Goal: Information Seeking & Learning: Learn about a topic

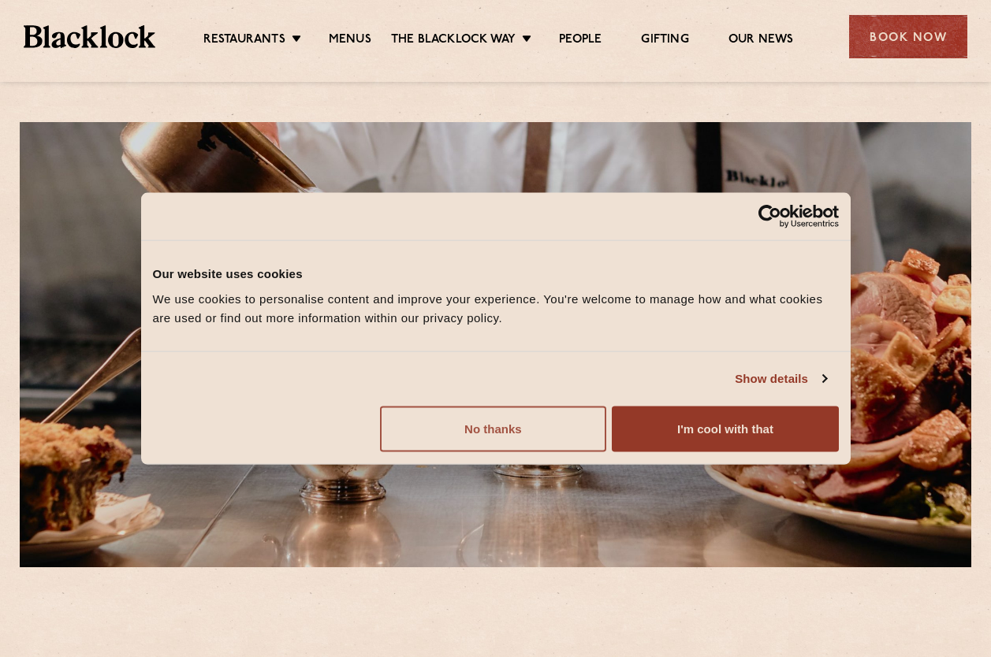
drag, startPoint x: 523, startPoint y: 441, endPoint x: 533, endPoint y: 433, distance: 12.3
click at [527, 441] on button "No thanks" at bounding box center [493, 429] width 226 height 46
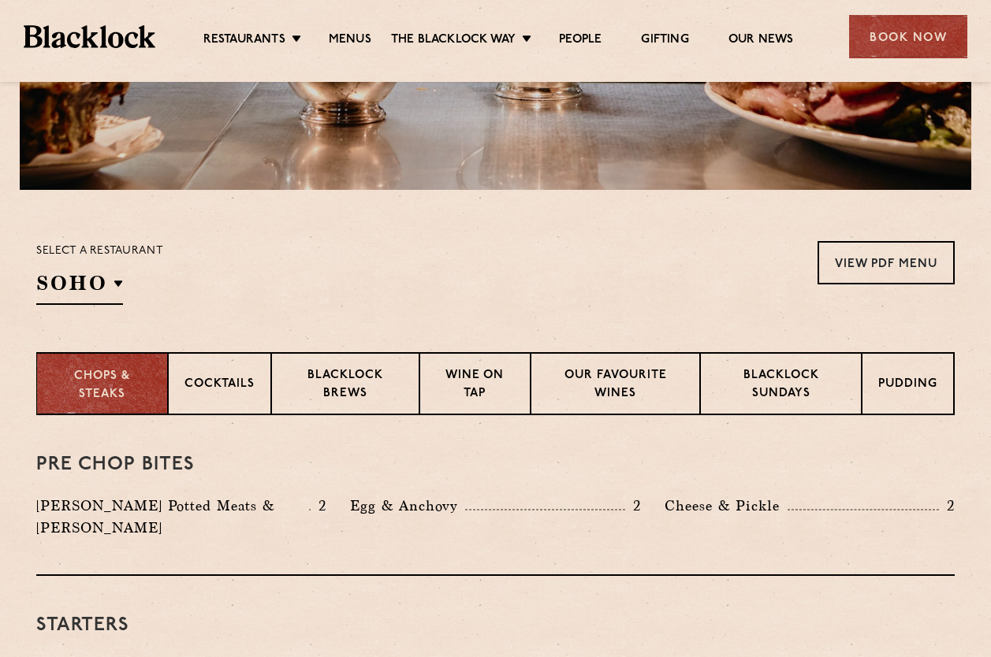
scroll to position [394, 0]
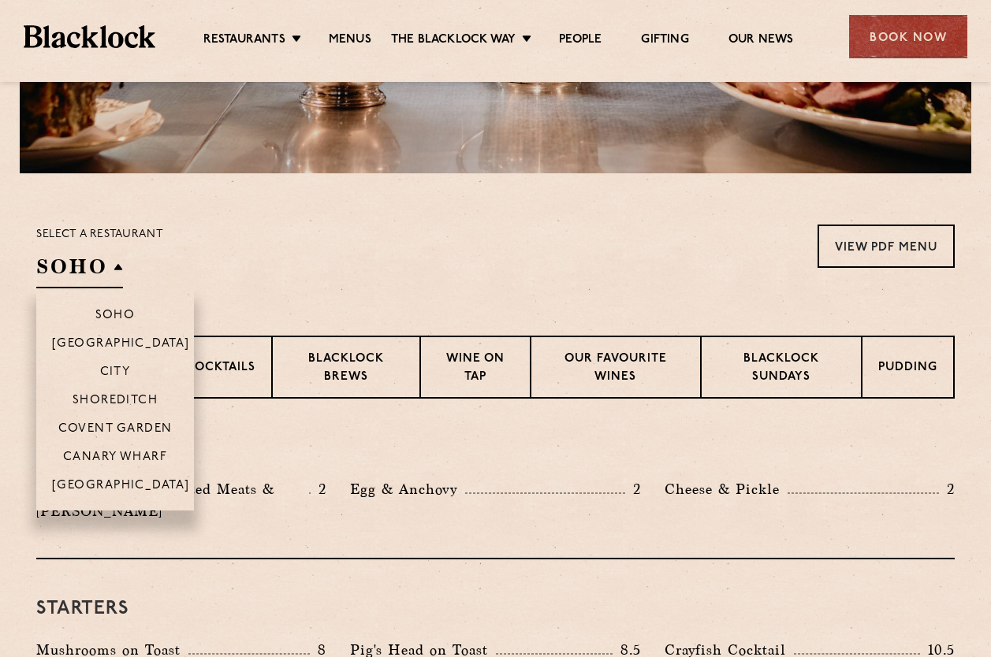
click at [86, 259] on h2 "SOHO" at bounding box center [79, 270] width 87 height 35
click at [114, 476] on li "[GEOGRAPHIC_DATA]" at bounding box center [115, 491] width 158 height 40
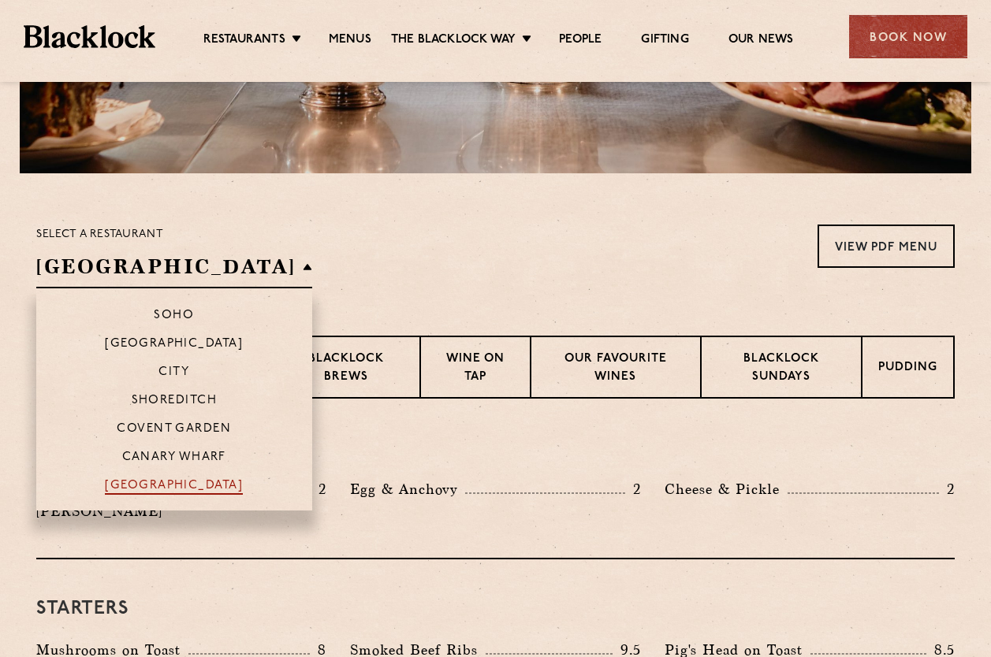
click at [144, 482] on p "[GEOGRAPHIC_DATA]" at bounding box center [174, 487] width 138 height 16
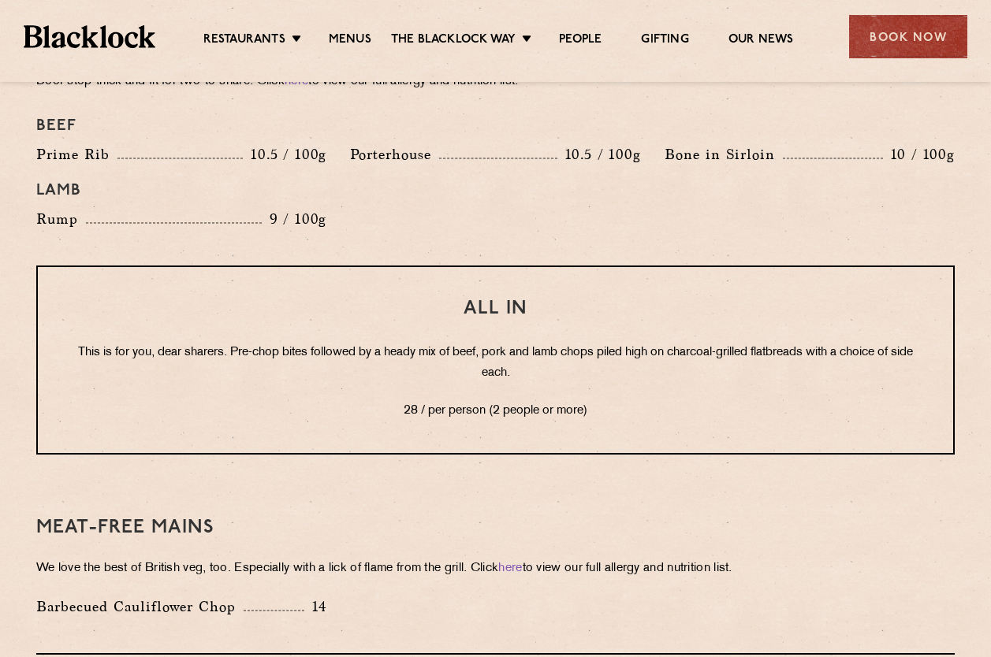
scroll to position [1892, 0]
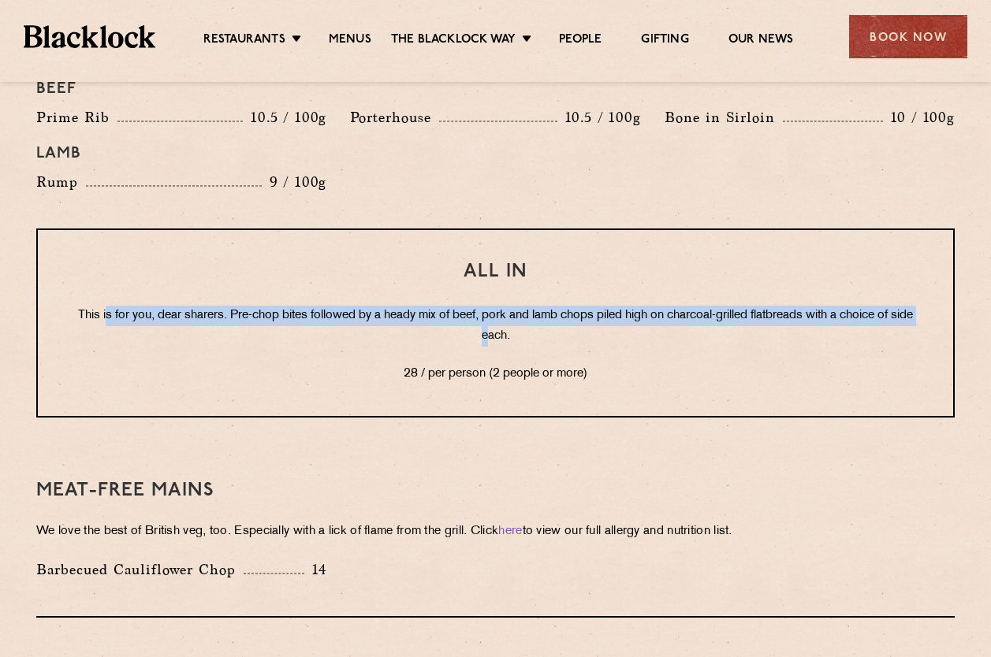
drag, startPoint x: 109, startPoint y: 299, endPoint x: 519, endPoint y: 311, distance: 410.1
click at [519, 311] on p "This is for you, dear sharers. Pre-chop bites followed by a heady mix of beef, …" at bounding box center [495, 326] width 852 height 41
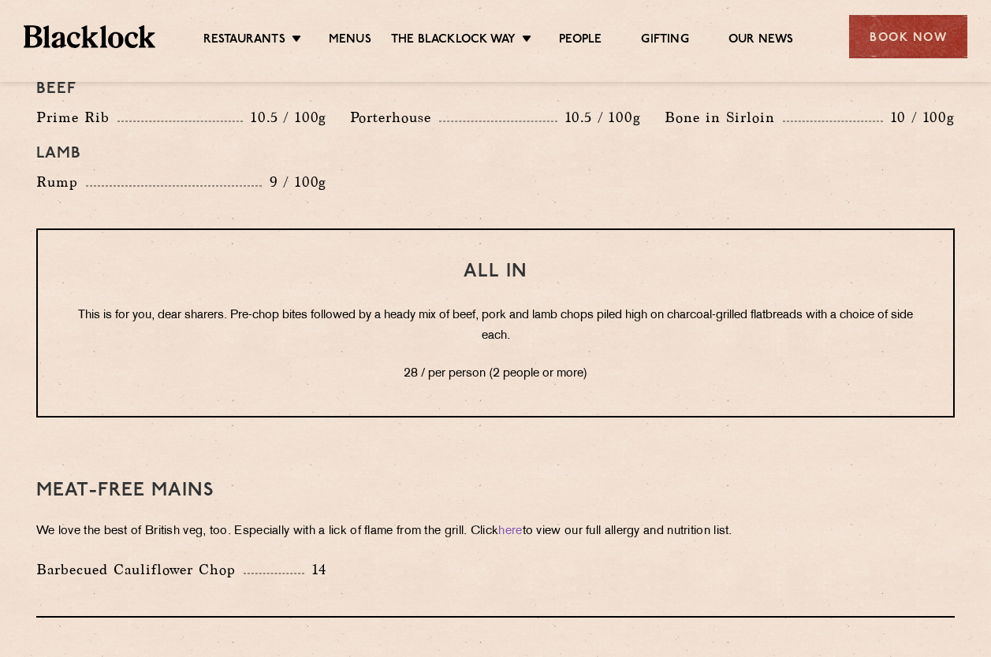
drag, startPoint x: 519, startPoint y: 311, endPoint x: 561, endPoint y: 326, distance: 44.7
click at [558, 326] on div "All In This is for you, dear sharers. Pre-chop bites followed by a heady mix of…" at bounding box center [495, 323] width 918 height 189
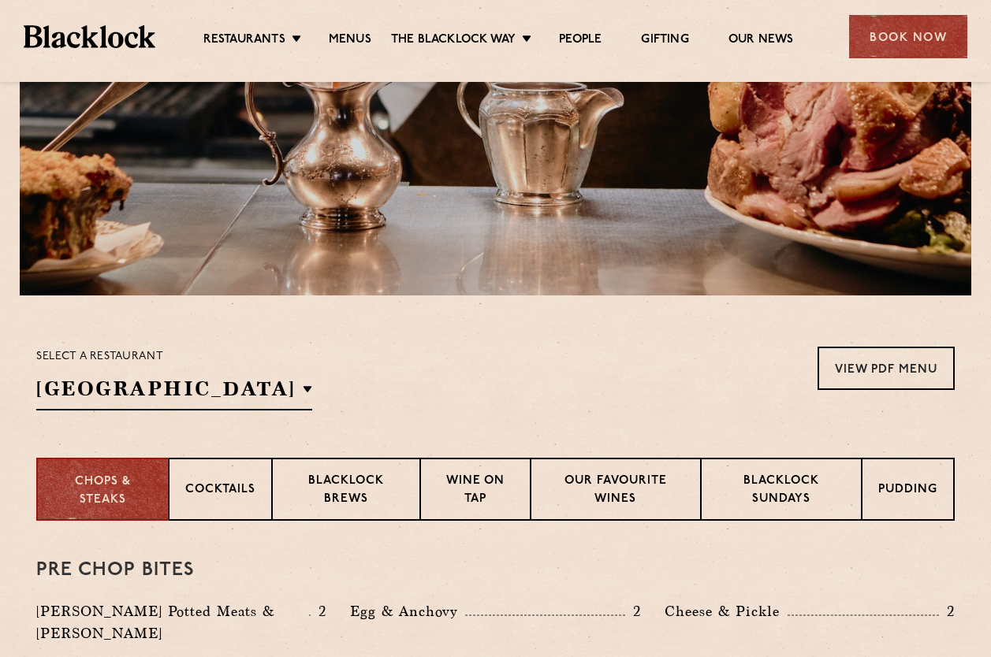
scroll to position [394, 0]
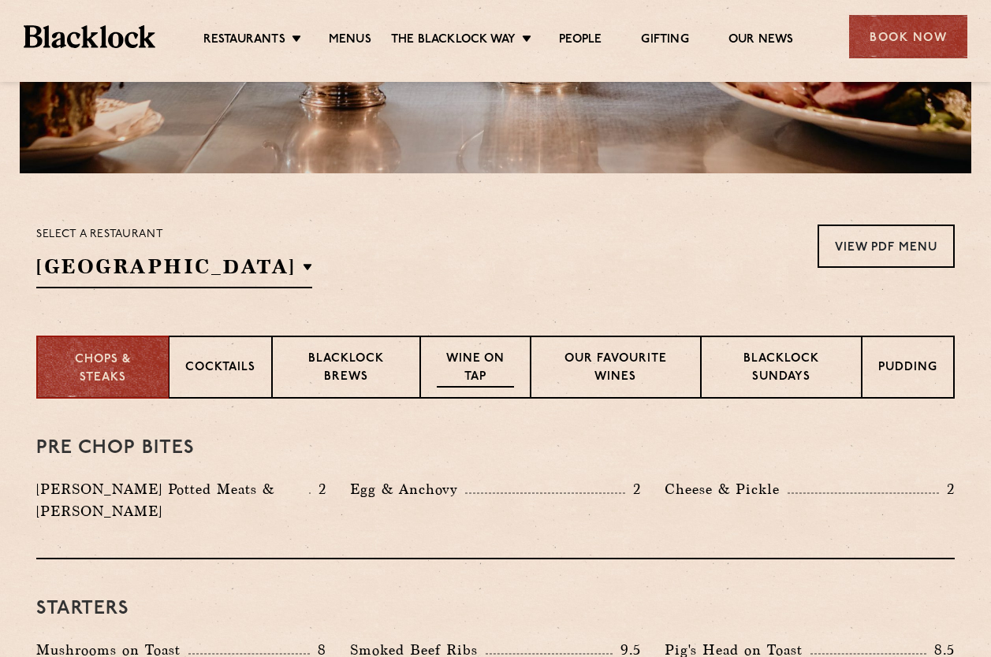
click at [496, 356] on p "Wine on Tap" at bounding box center [475, 369] width 77 height 37
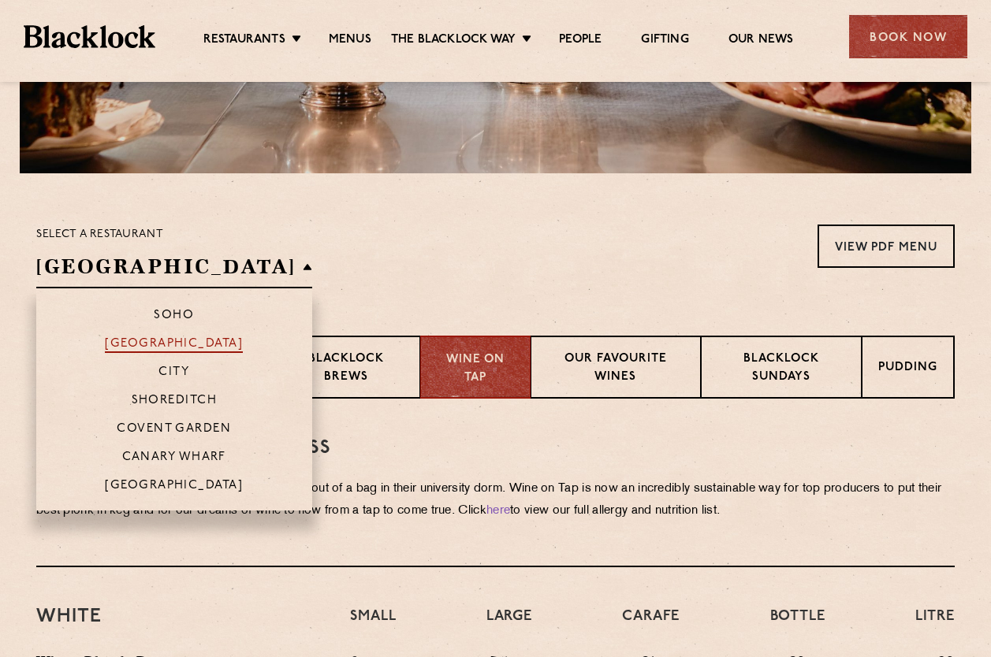
click at [114, 352] on p "[GEOGRAPHIC_DATA]" at bounding box center [174, 345] width 138 height 16
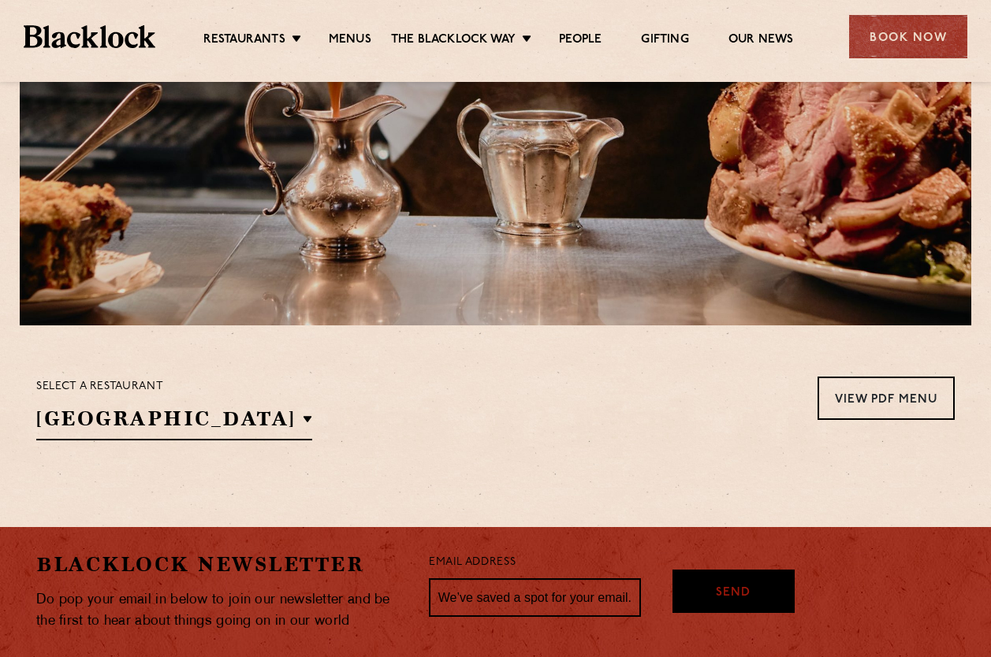
scroll to position [375, 0]
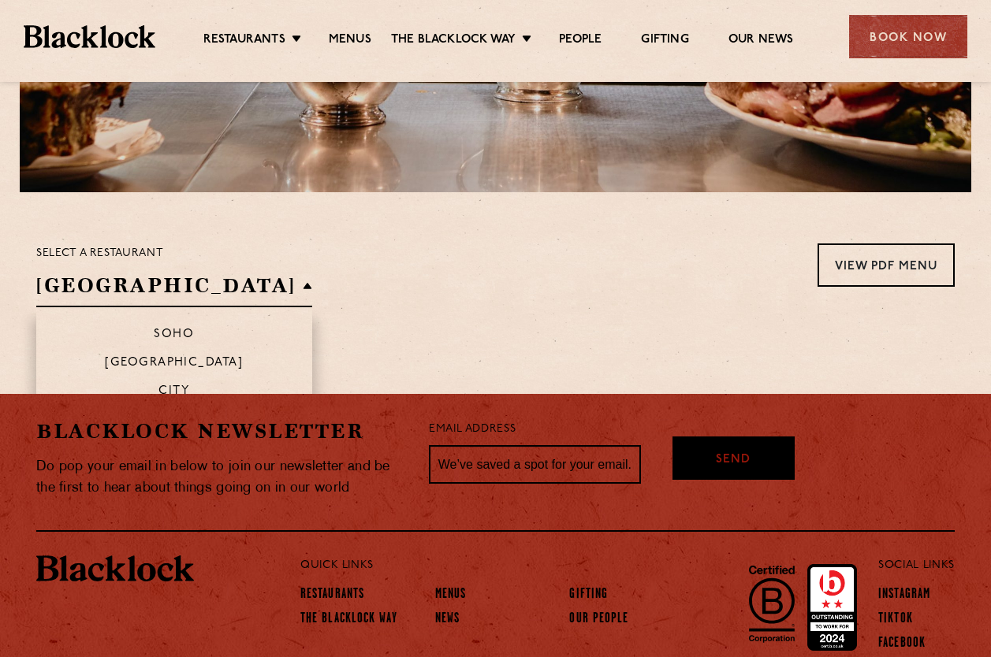
click at [197, 298] on h2 "[GEOGRAPHIC_DATA]" at bounding box center [174, 289] width 276 height 35
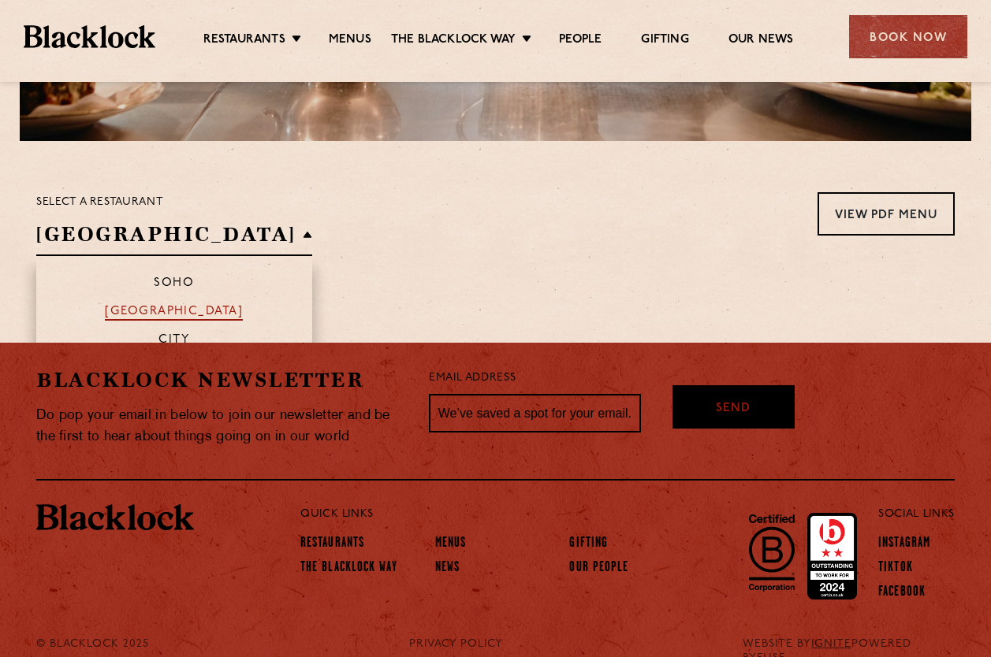
scroll to position [454, 0]
